Goal: Register for event/course

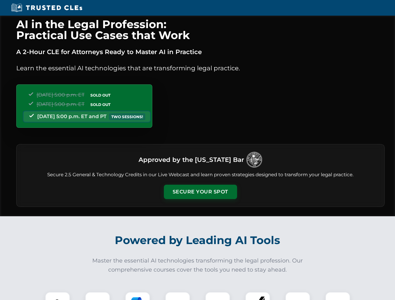
click at [200, 192] on button "Secure Your Spot" at bounding box center [200, 192] width 73 height 14
click at [58, 296] on img at bounding box center [57, 304] width 18 height 18
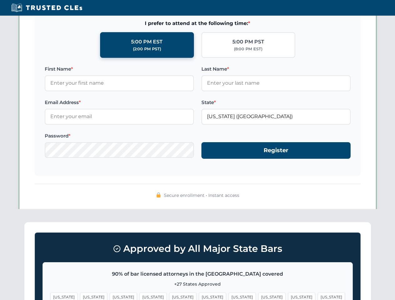
click at [228, 296] on span "[US_STATE]" at bounding box center [241, 297] width 27 height 9
click at [288, 296] on span "[US_STATE]" at bounding box center [301, 297] width 27 height 9
